Goal: Information Seeking & Learning: Find specific fact

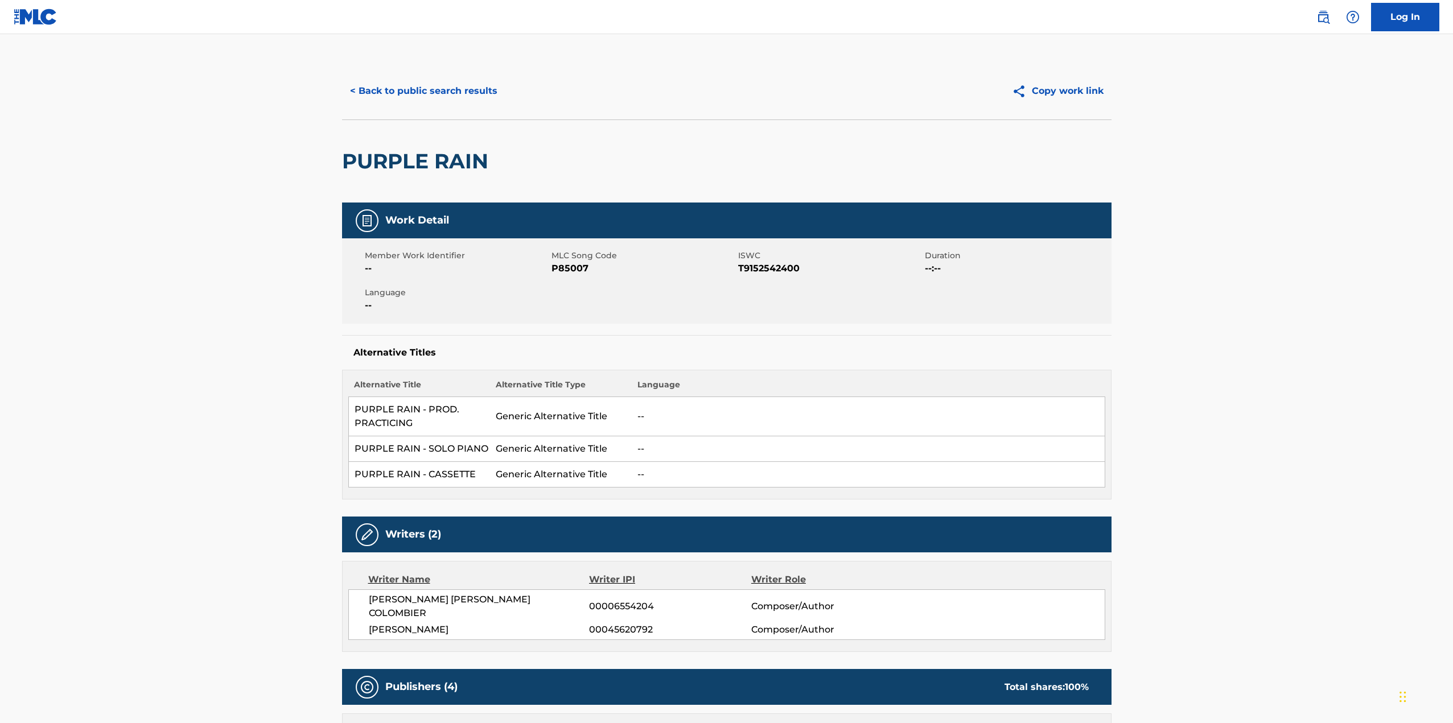
click at [375, 92] on button "< Back to public search results" at bounding box center [423, 91] width 163 height 28
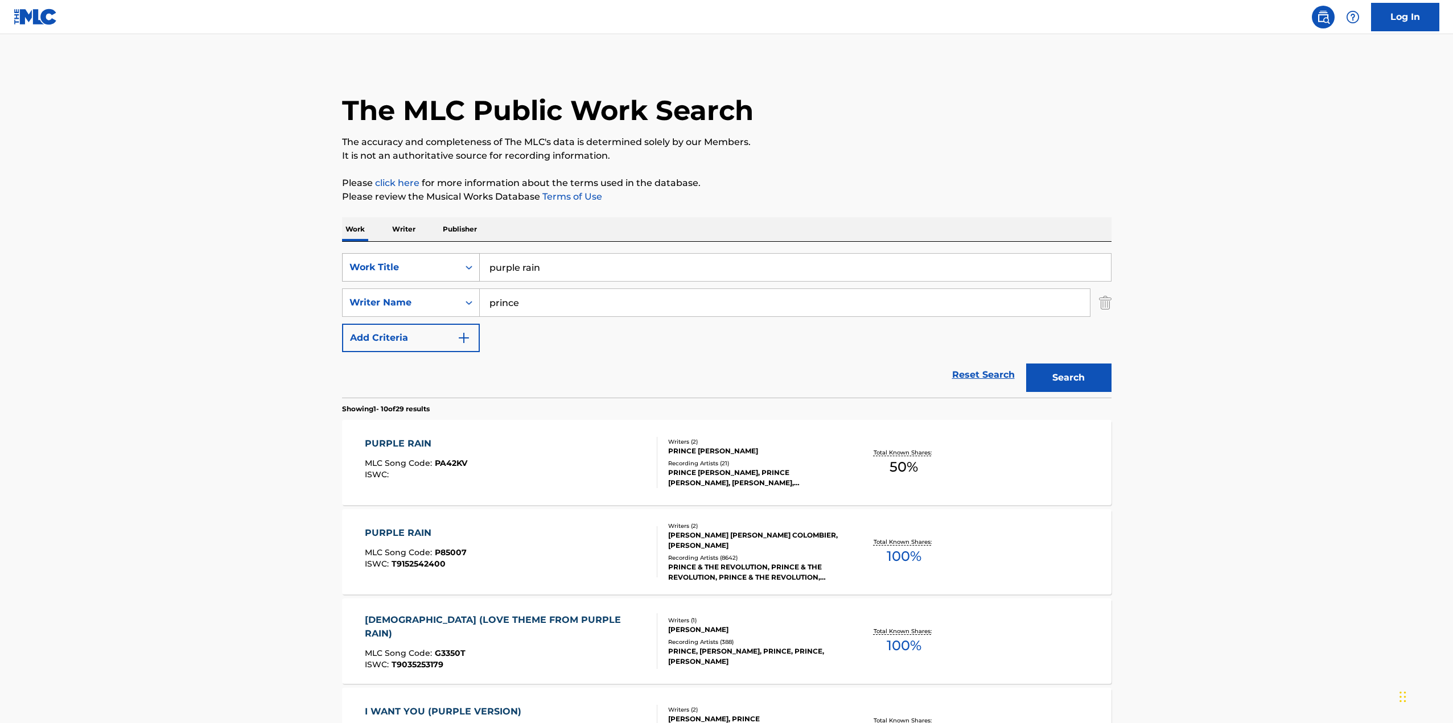
drag, startPoint x: 542, startPoint y: 266, endPoint x: 441, endPoint y: 261, distance: 101.4
click at [446, 265] on div "SearchWithCriteria402d8e0a-3ce8-41b1-98c0-e13b9abc6081 Work Title purple rain" at bounding box center [726, 267] width 769 height 28
type input "sweet dreams"
drag, startPoint x: 523, startPoint y: 302, endPoint x: 395, endPoint y: 294, distance: 128.8
click at [395, 294] on div "SearchWithCriteriab3e6cf63-02c2-4494-b8bd-a8e7f46f3e12 option Writer Name, sele…" at bounding box center [726, 302] width 769 height 28
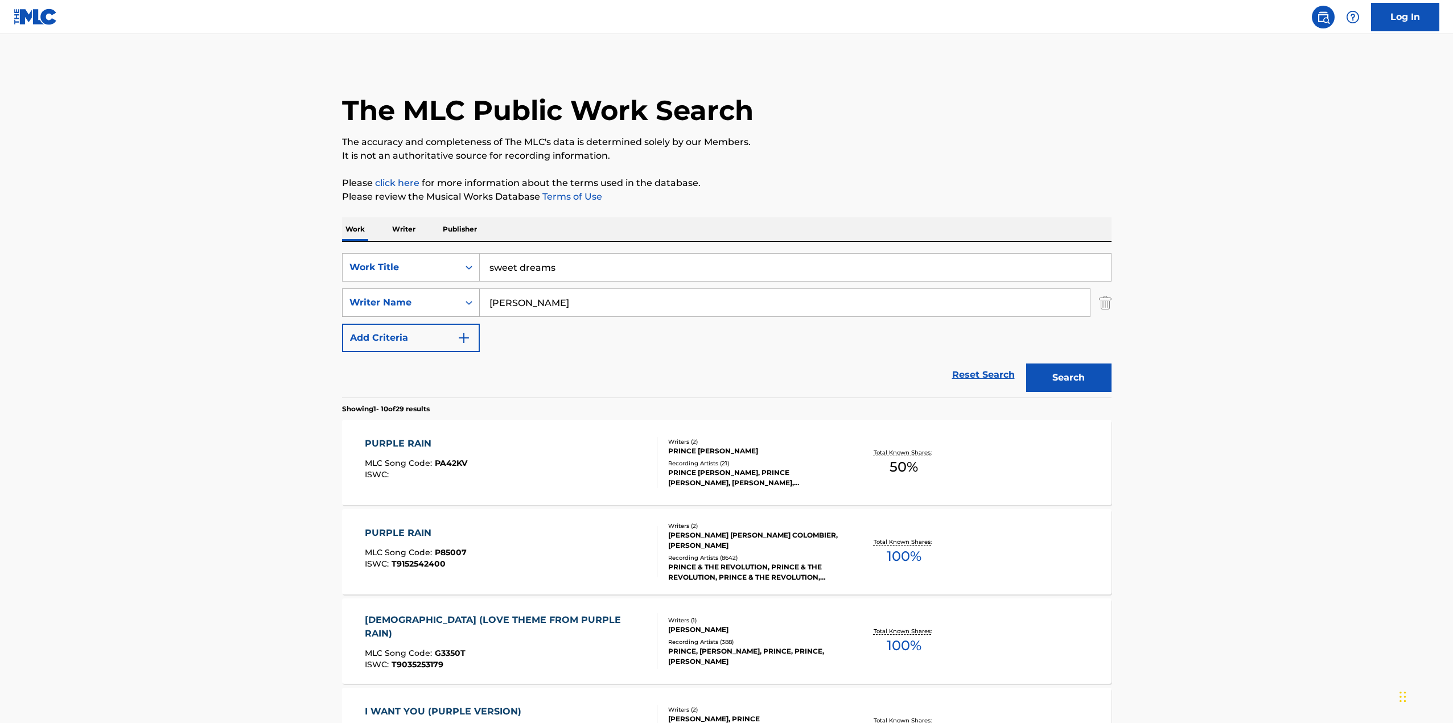
type input "[PERSON_NAME]"
click at [1026, 364] on button "Search" at bounding box center [1068, 378] width 85 height 28
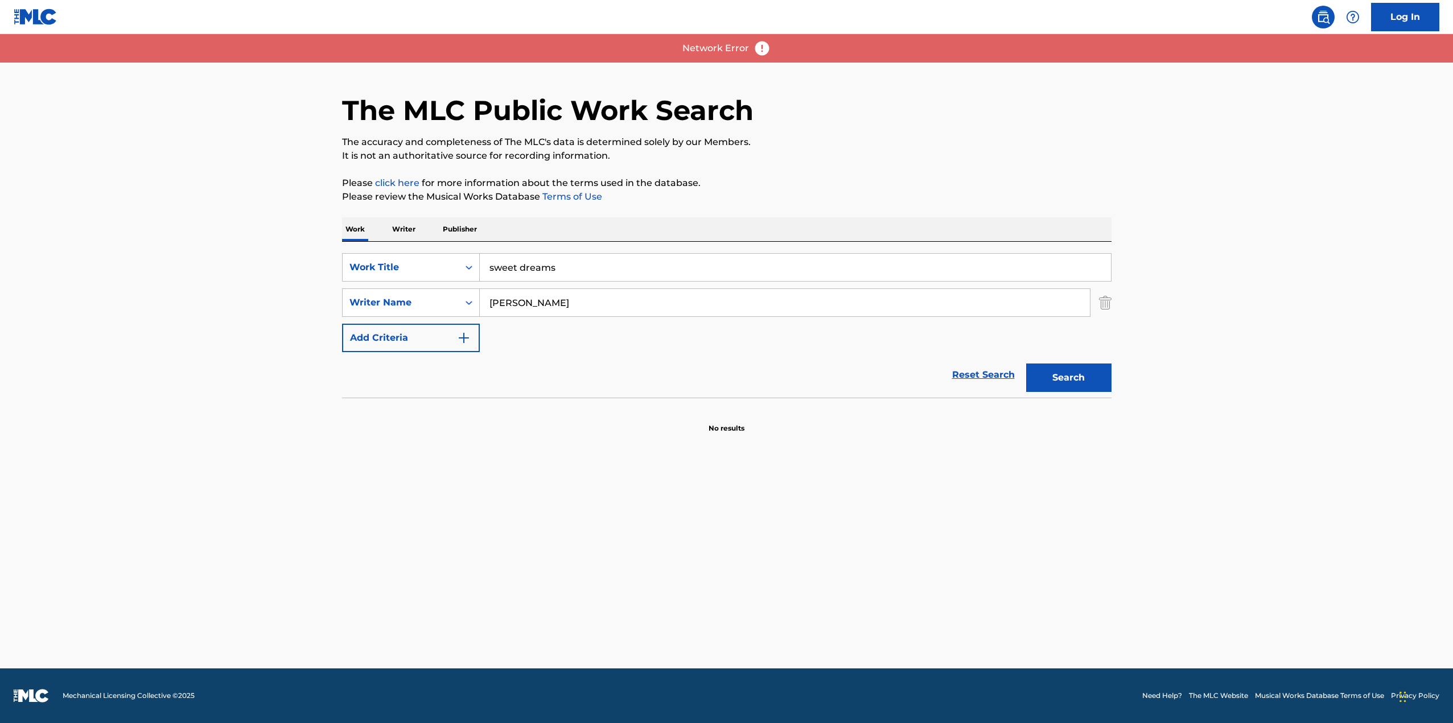
click at [1050, 384] on button "Search" at bounding box center [1068, 378] width 85 height 28
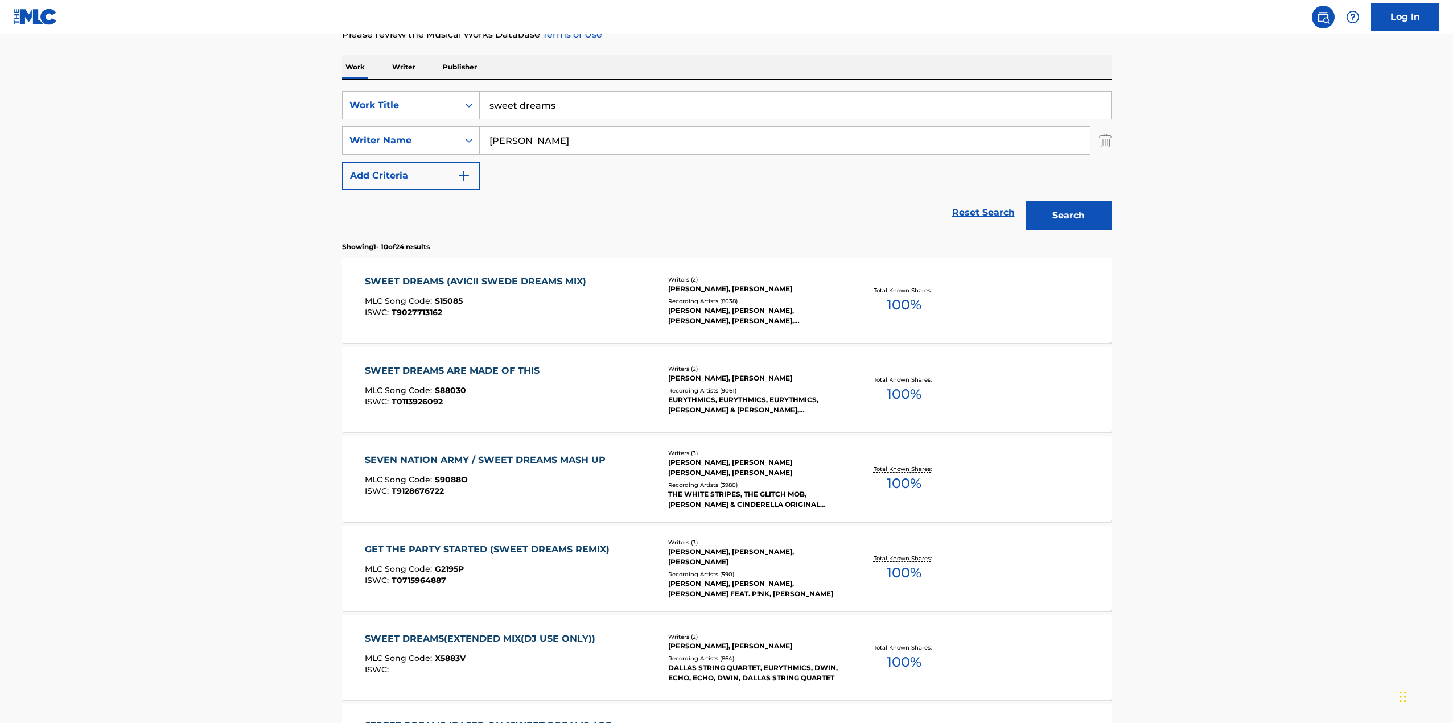
scroll to position [171, 0]
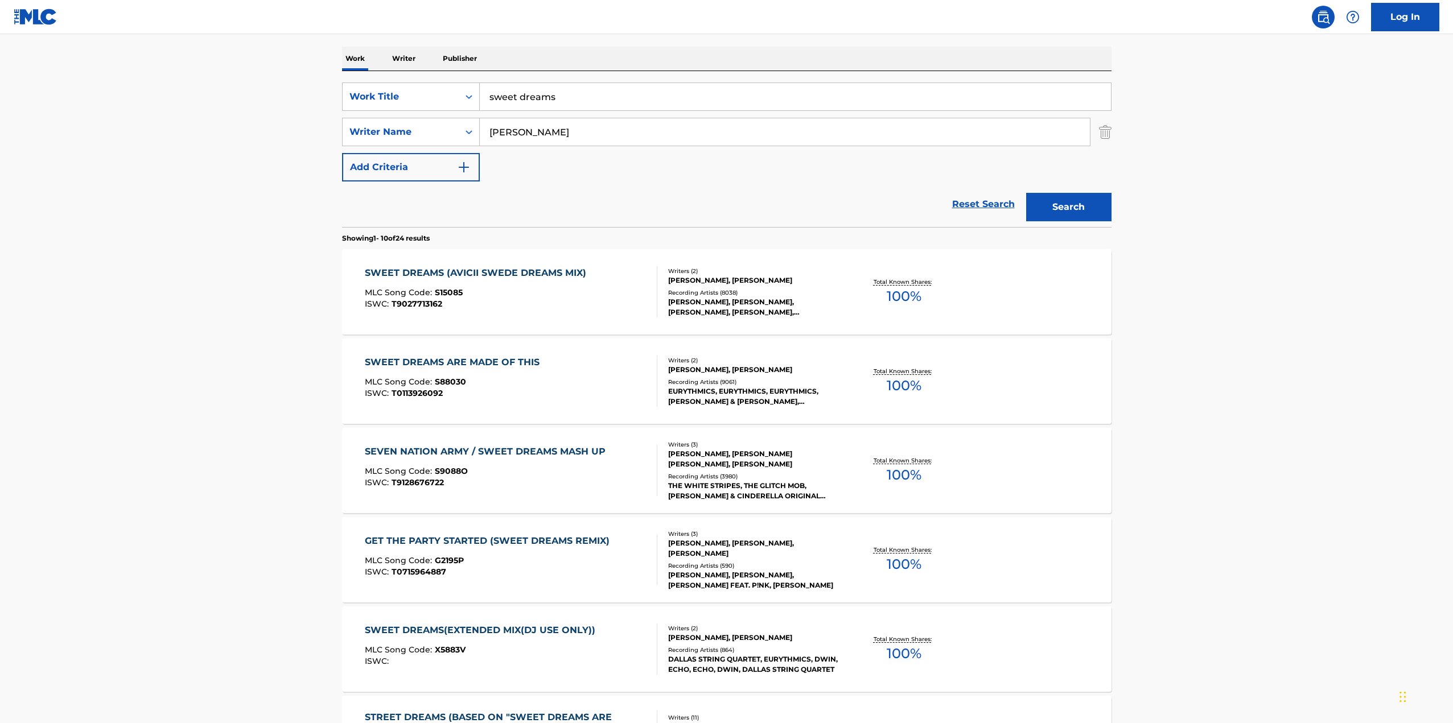
click at [522, 367] on div "SWEET DREAMS ARE MADE OF THIS" at bounding box center [455, 363] width 180 height 14
